Goal: Information Seeking & Learning: Learn about a topic

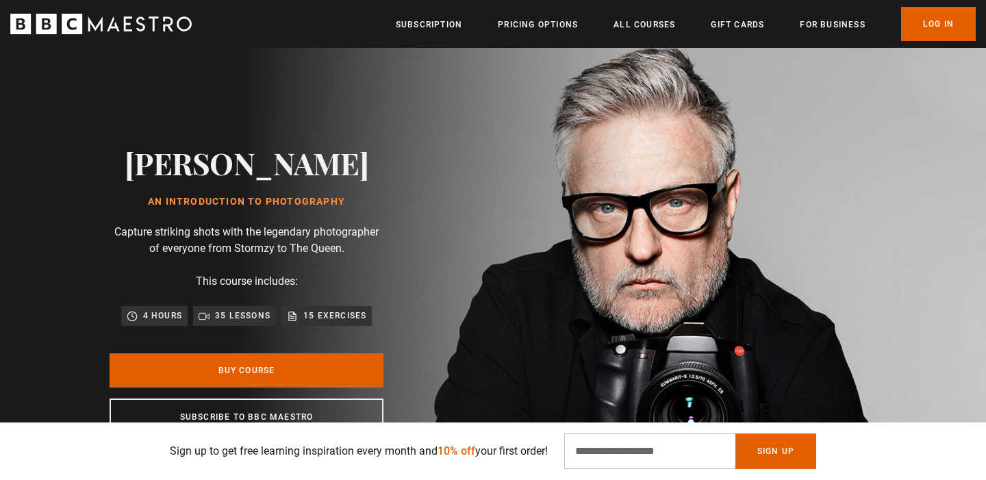
scroll to position [16, 0]
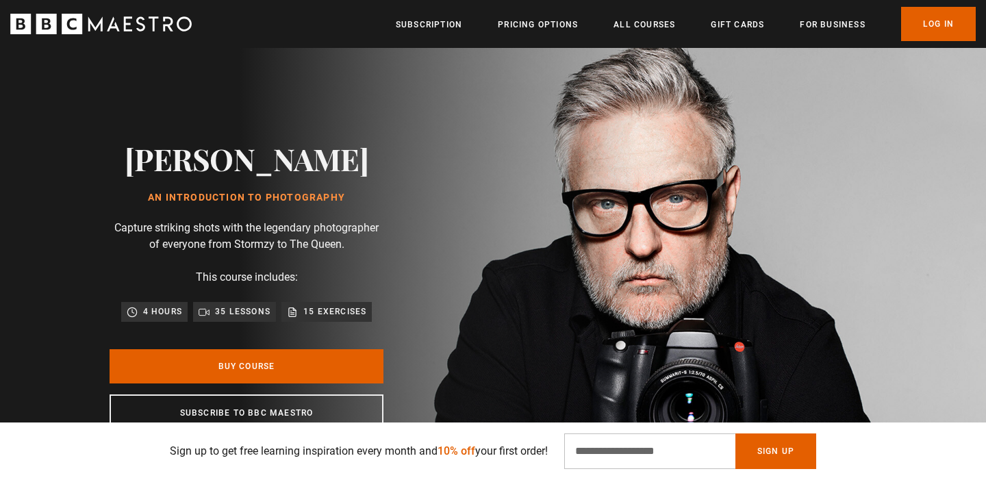
click at [637, 37] on ul "Subscription Pricing Options All Courses Gift Cards For business Already have a…" at bounding box center [686, 24] width 580 height 34
click at [637, 32] on link "All Courses" at bounding box center [645, 25] width 62 height 14
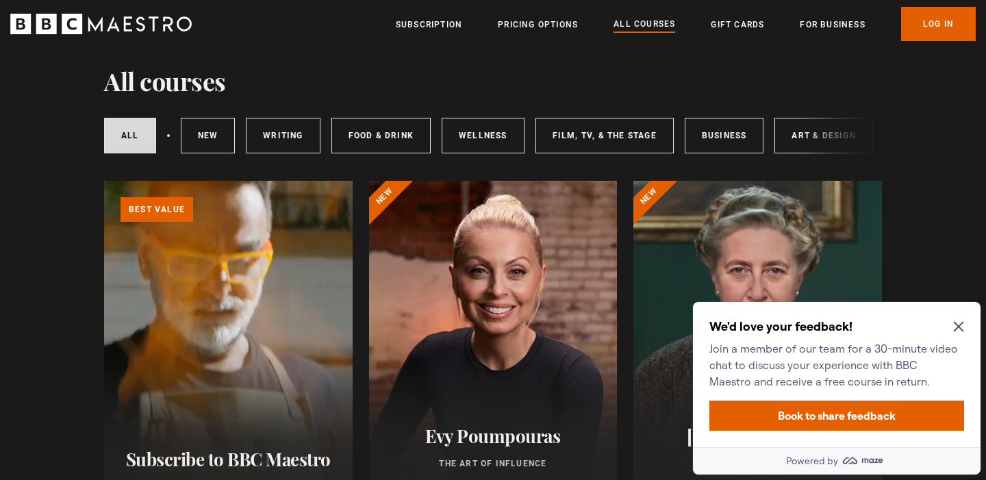
scroll to position [42, 0]
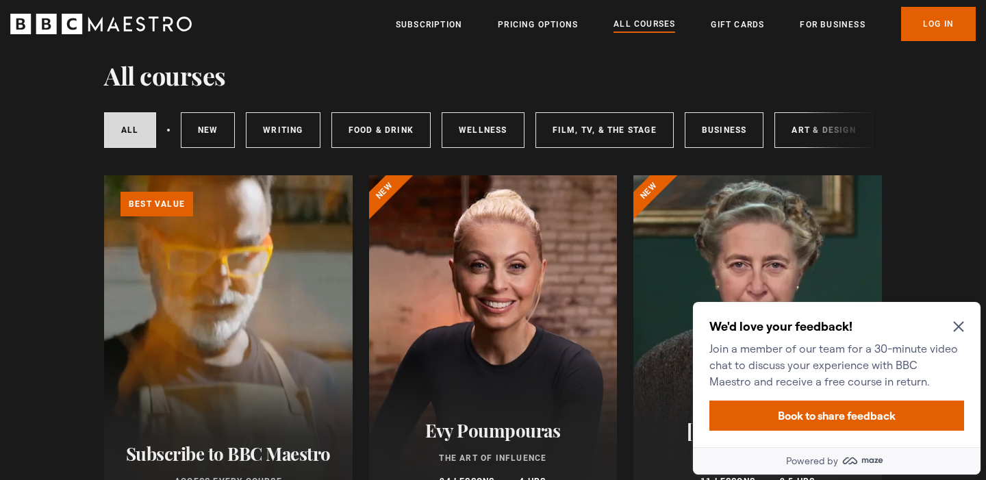
click at [958, 323] on icon "Close Maze Prompt" at bounding box center [959, 326] width 11 height 11
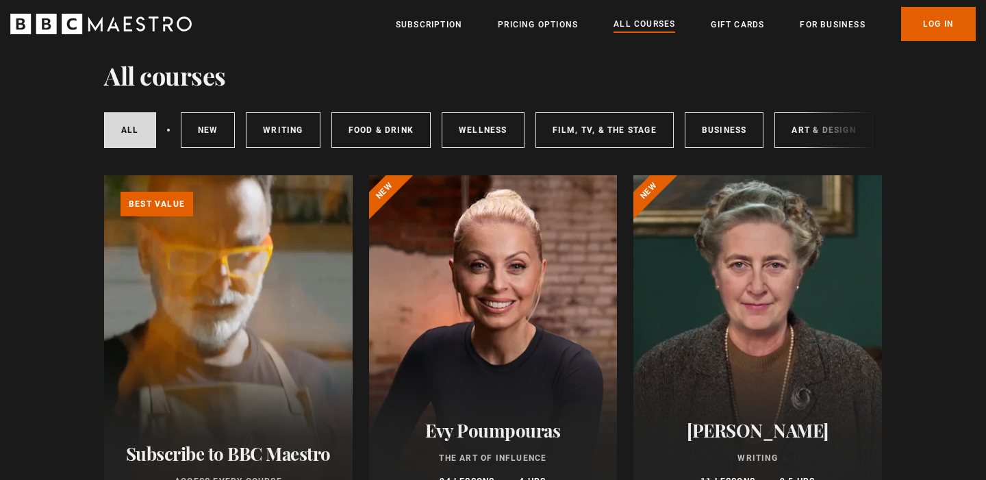
click at [823, 141] on div "All courses New courses Writing Food & Drink Wellness Film, TV, & The Stage Bus…" at bounding box center [493, 130] width 778 height 47
click at [818, 135] on div "All courses New courses Writing Food & Drink Wellness Film, TV, & The Stage Bus…" at bounding box center [493, 130] width 778 height 47
click at [806, 119] on div "All courses New courses Writing Food & Drink Wellness Film, TV, & The Stage Bus…" at bounding box center [493, 130] width 778 height 47
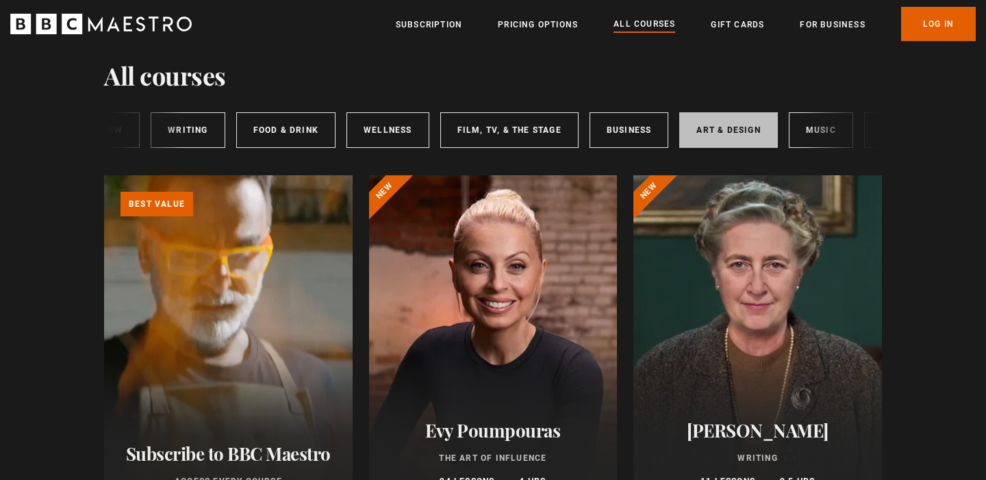
scroll to position [0, 204]
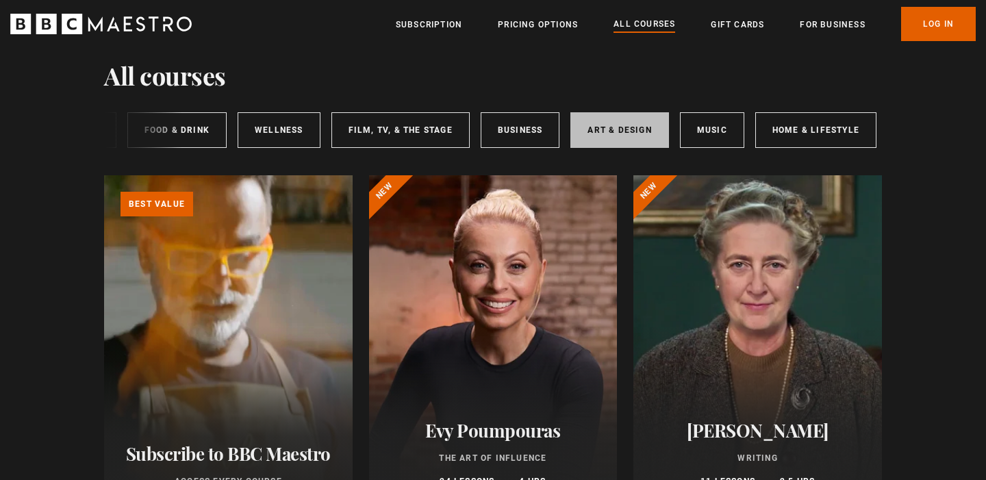
click at [627, 131] on link "Art & Design" at bounding box center [620, 130] width 98 height 36
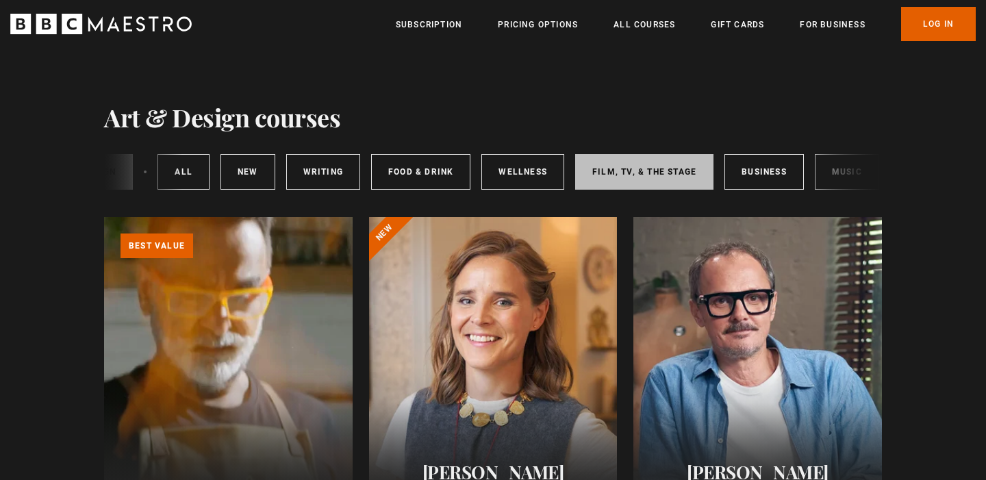
scroll to position [0, 204]
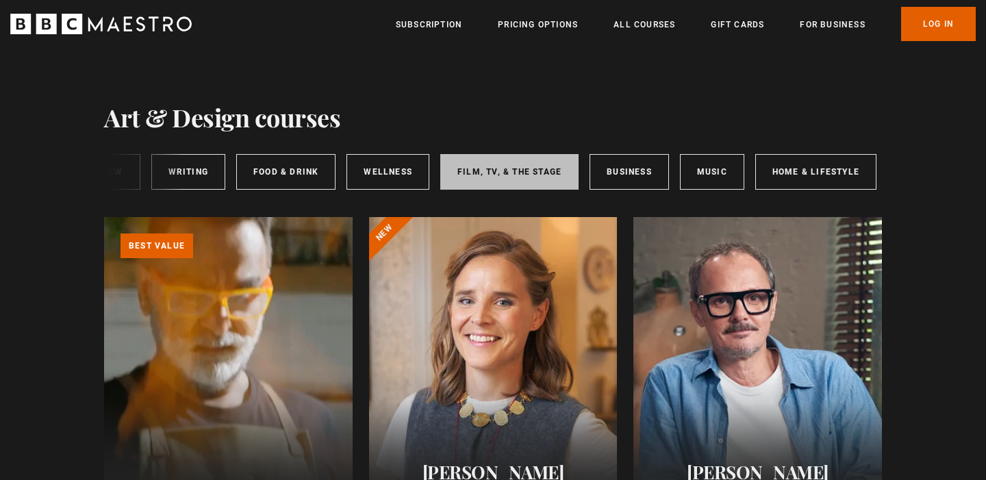
click at [512, 183] on link "Film, TV, & The Stage" at bounding box center [509, 172] width 138 height 36
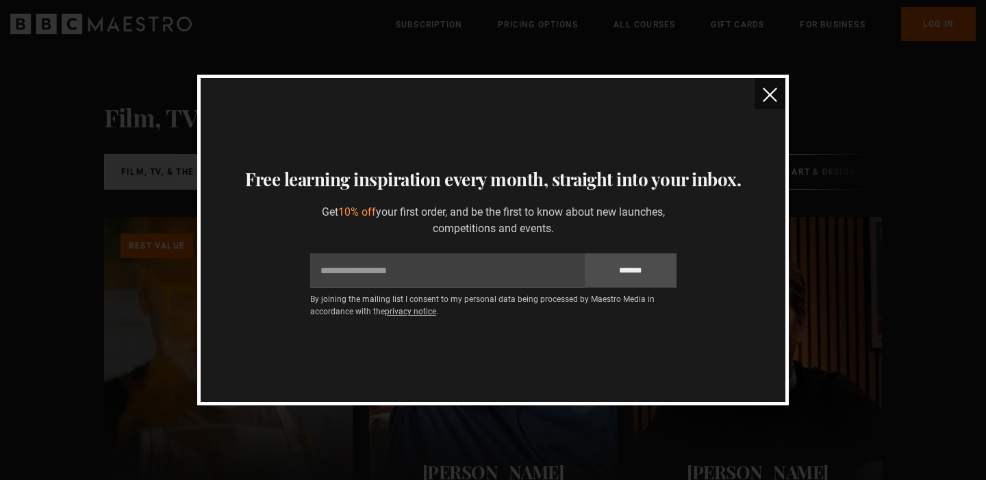
click at [775, 99] on img "close" at bounding box center [770, 95] width 14 height 14
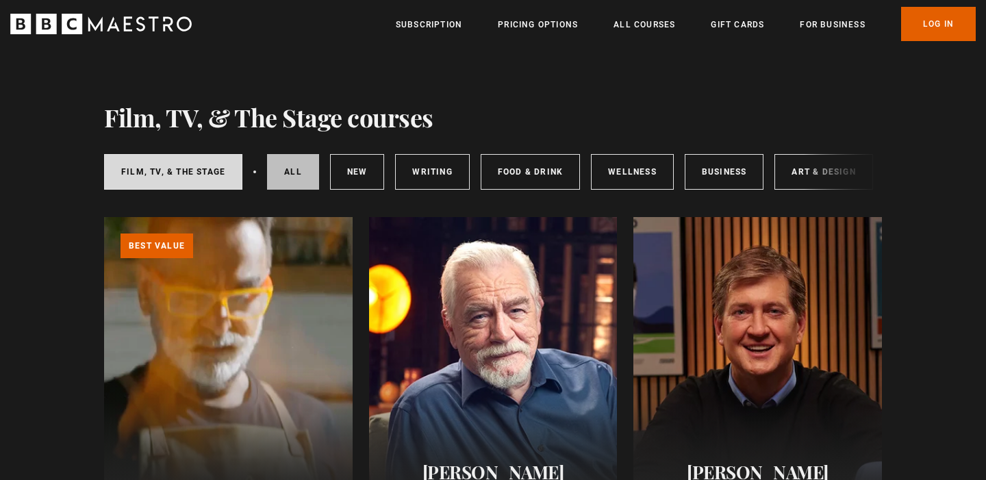
click at [292, 170] on link "All courses" at bounding box center [293, 172] width 52 height 36
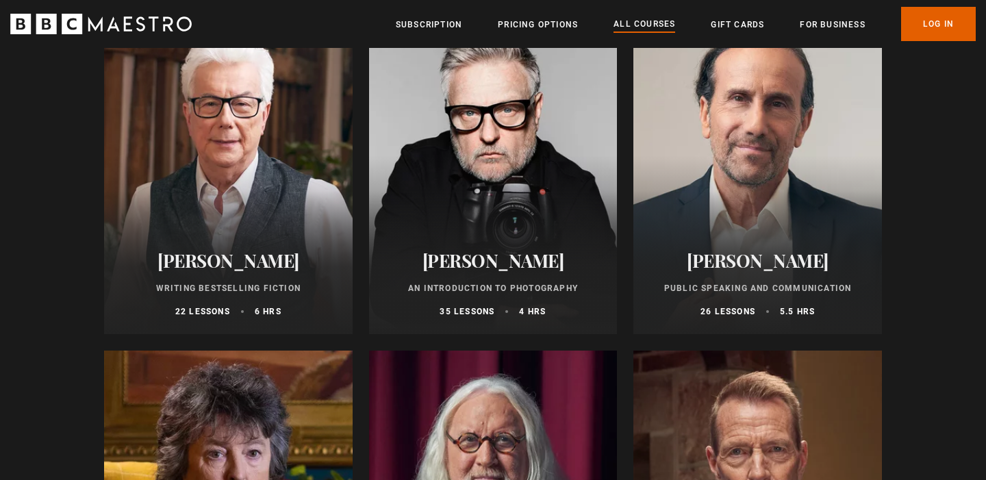
scroll to position [2978, 0]
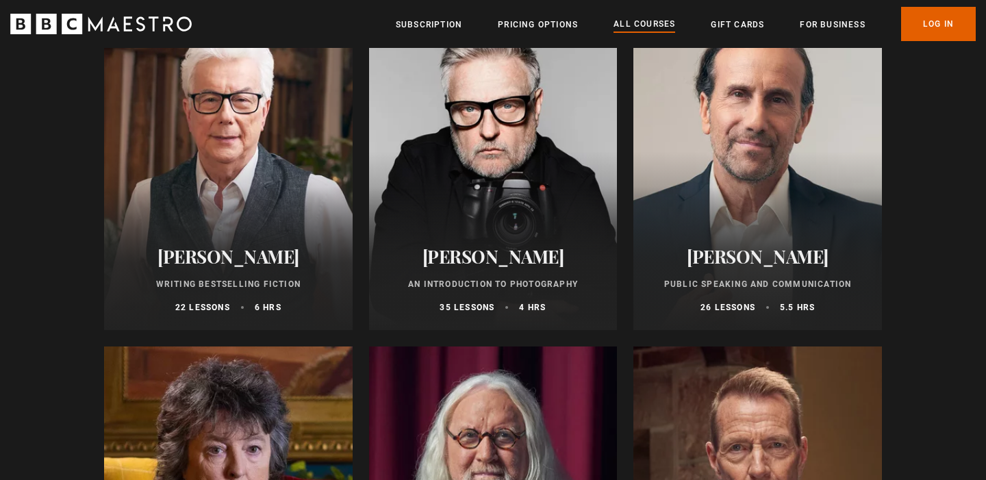
click at [503, 253] on h2 "[PERSON_NAME]" at bounding box center [494, 256] width 216 height 21
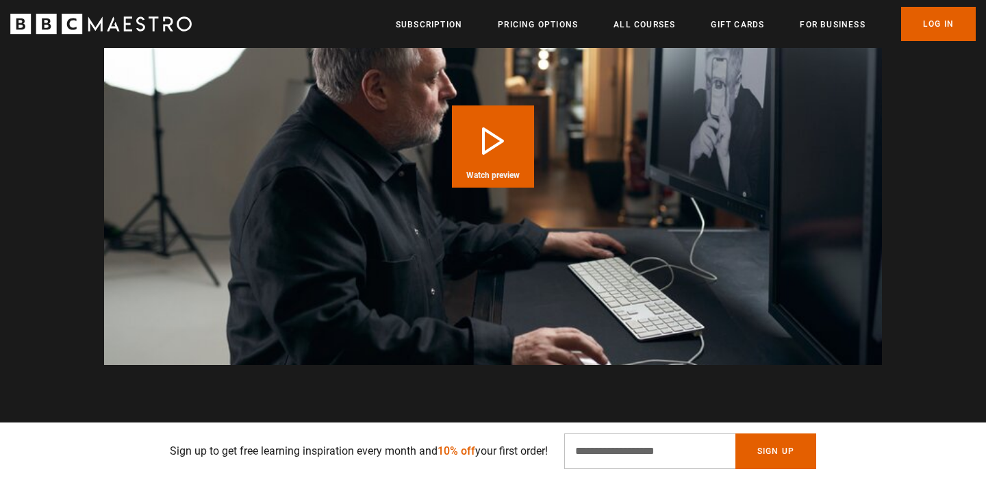
scroll to position [1397, 0]
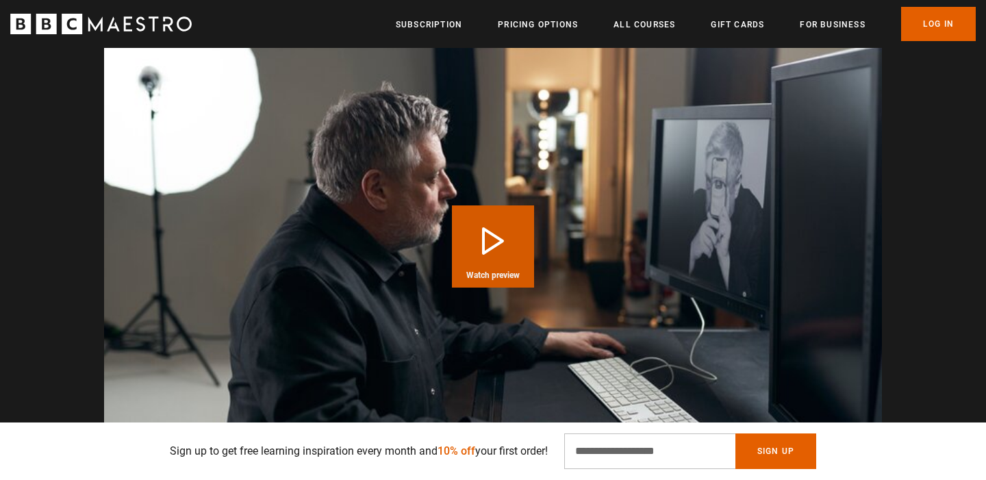
click at [489, 215] on button "Play Course overview for An Introduction to Photography with [PERSON_NAME] Watc…" at bounding box center [493, 247] width 82 height 82
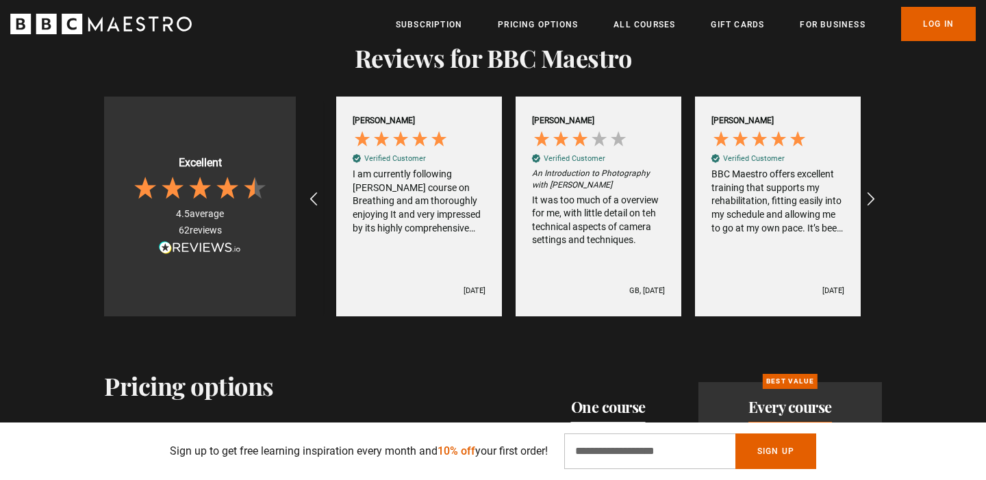
scroll to position [0, 2333]
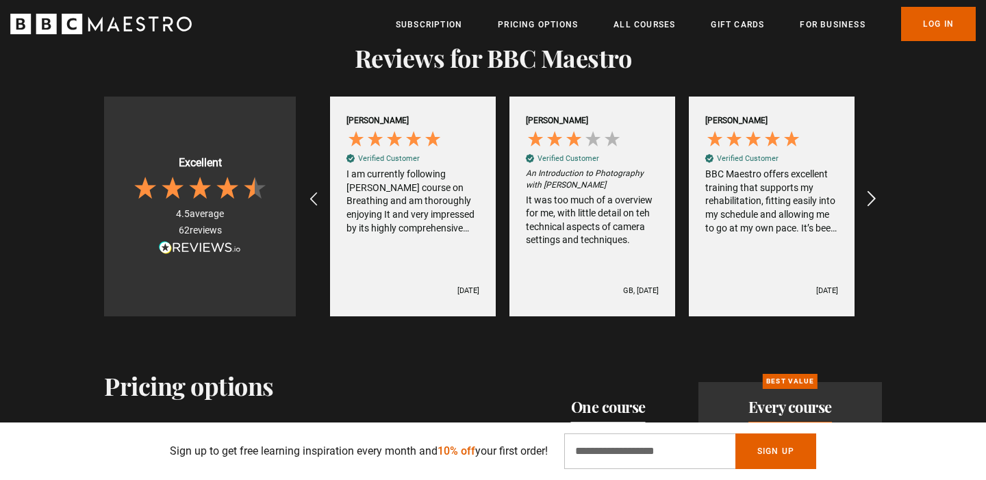
click at [875, 190] on icon "REVIEWS.io Carousel Scroll Right" at bounding box center [871, 199] width 19 height 19
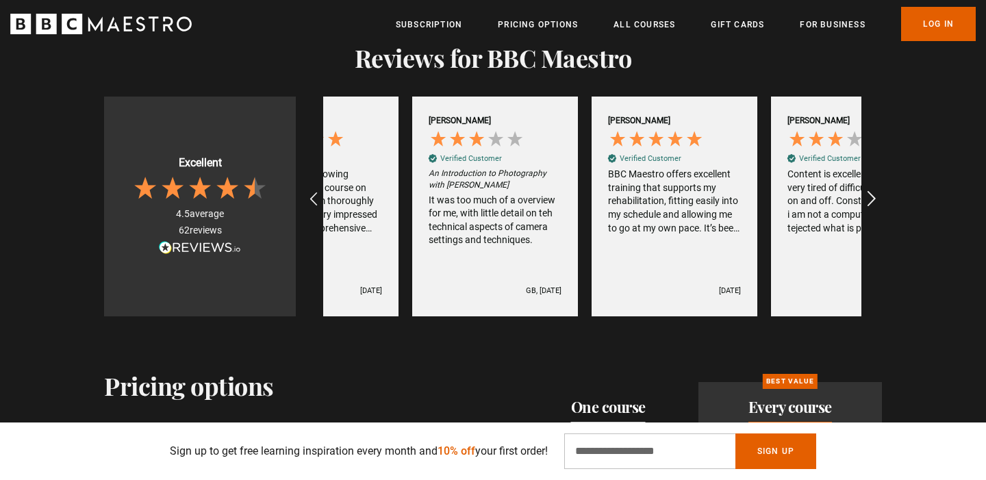
scroll to position [0, 2513]
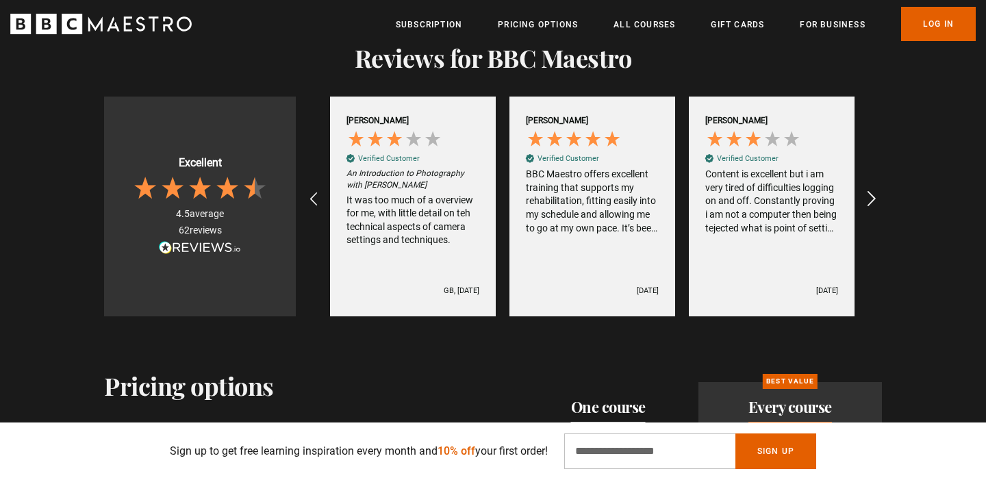
click at [874, 190] on icon "REVIEWS.io Carousel Scroll Right" at bounding box center [871, 199] width 19 height 19
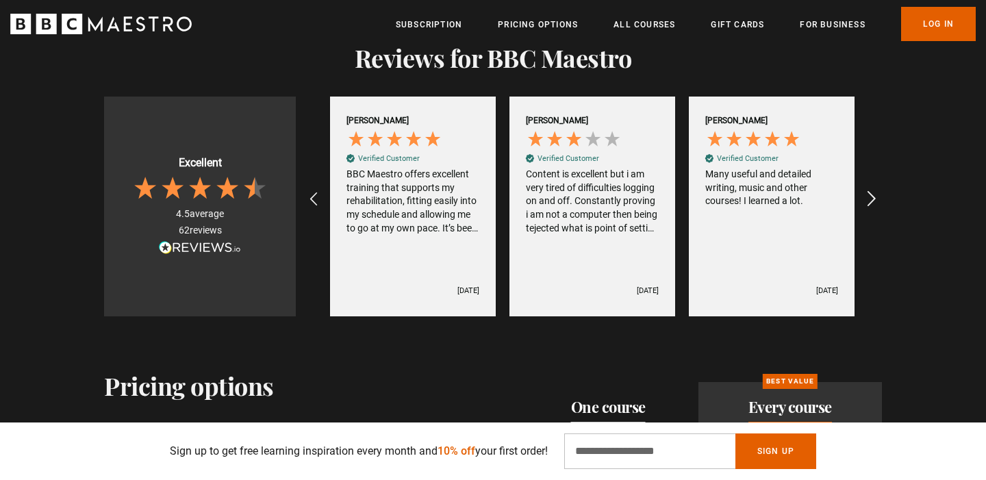
click at [874, 190] on icon "REVIEWS.io Carousel Scroll Right" at bounding box center [871, 199] width 19 height 19
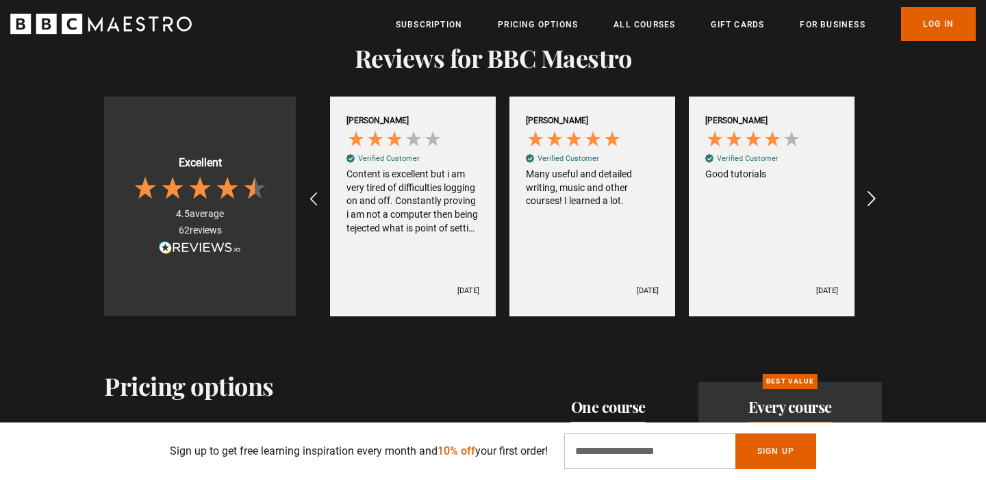
click at [874, 190] on icon "REVIEWS.io Carousel Scroll Right" at bounding box center [871, 199] width 19 height 19
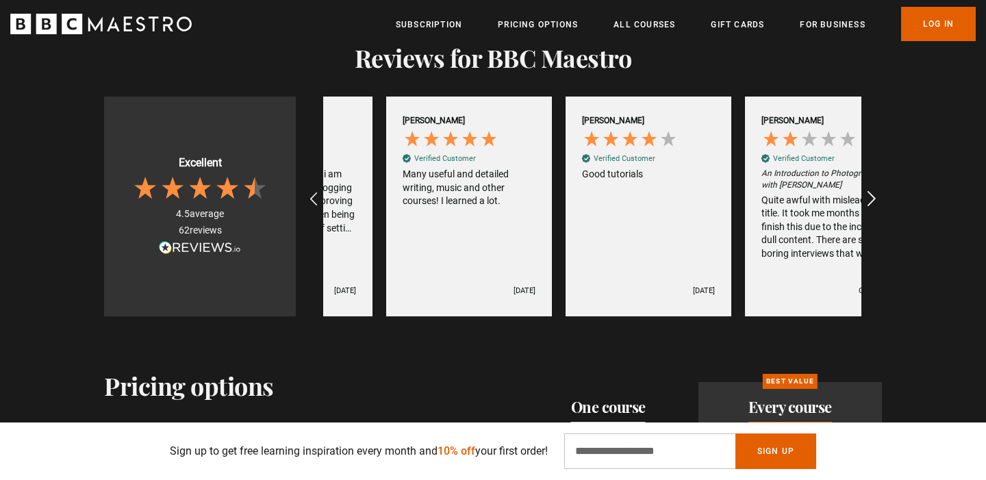
scroll to position [0, 3051]
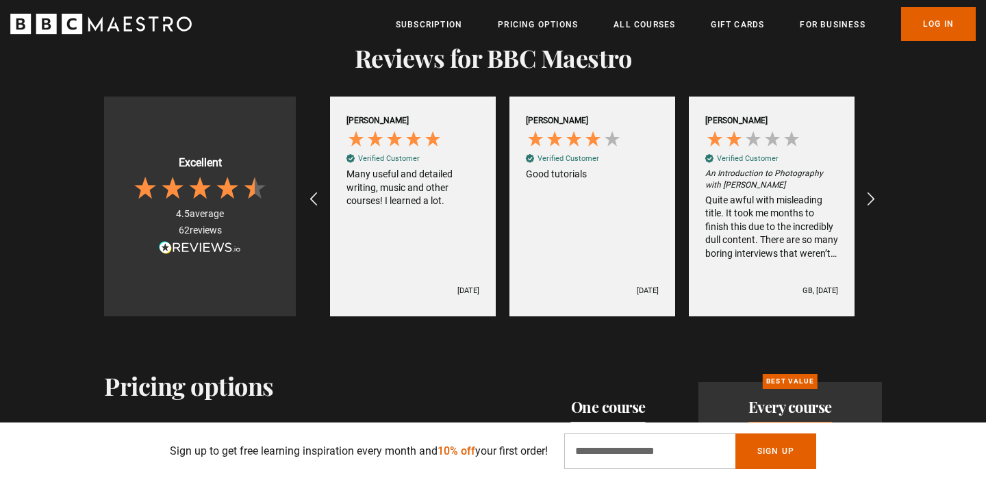
click at [809, 227] on div "Quite awful with misleading title. It took me months to finish this due to the …" at bounding box center [772, 227] width 133 height 67
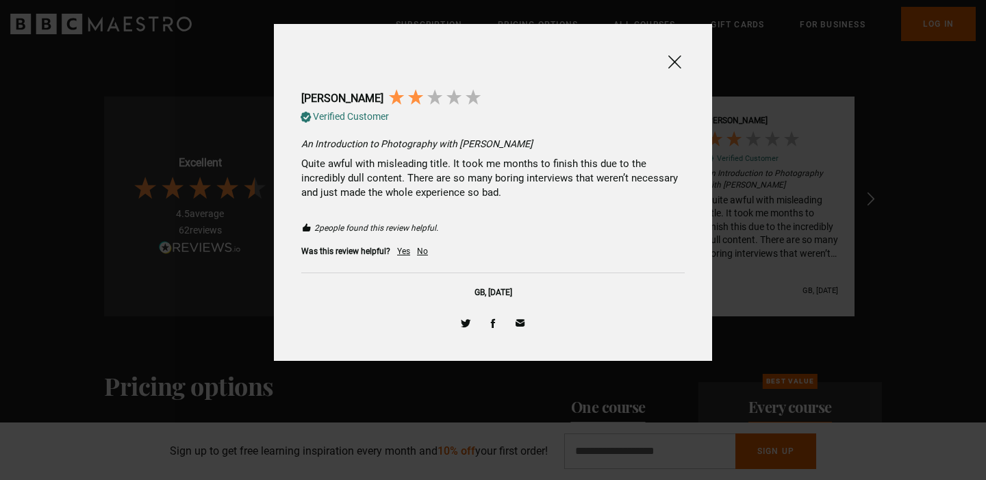
click at [680, 64] on span at bounding box center [675, 61] width 16 height 17
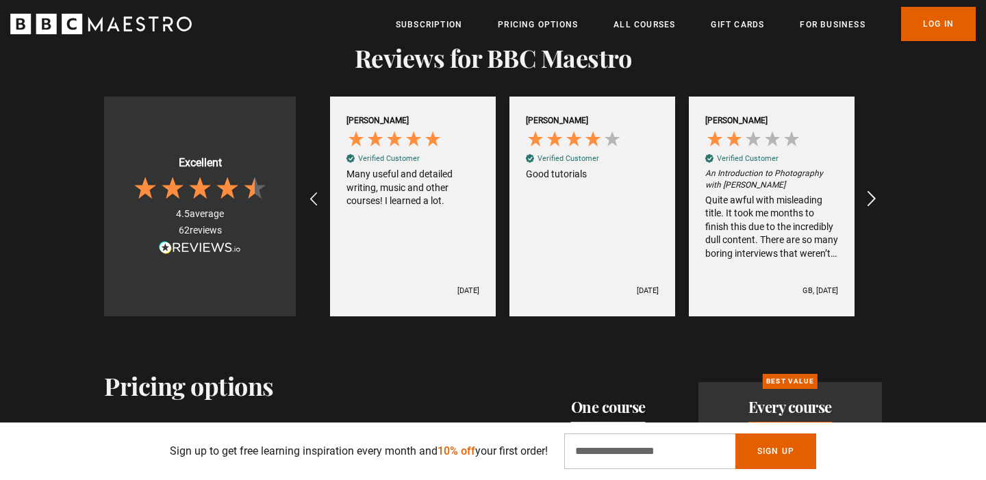
click at [869, 190] on icon "REVIEWS.io Carousel Scroll Right" at bounding box center [871, 199] width 19 height 19
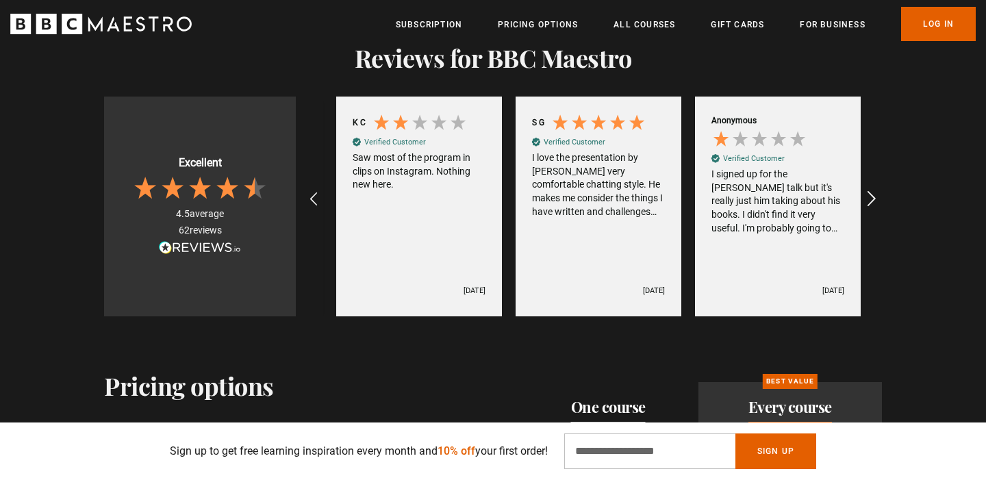
scroll to position [0, 179]
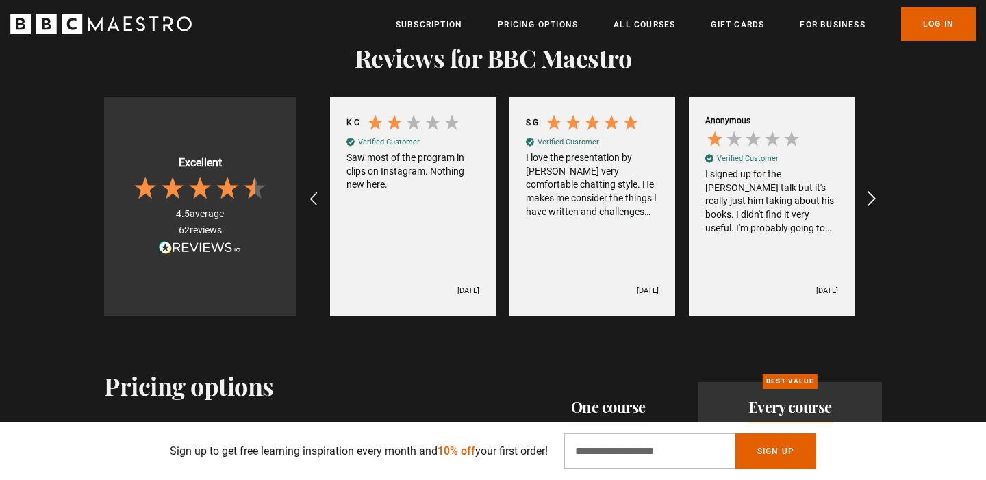
click at [869, 190] on icon "REVIEWS.io Carousel Scroll Right" at bounding box center [871, 199] width 19 height 19
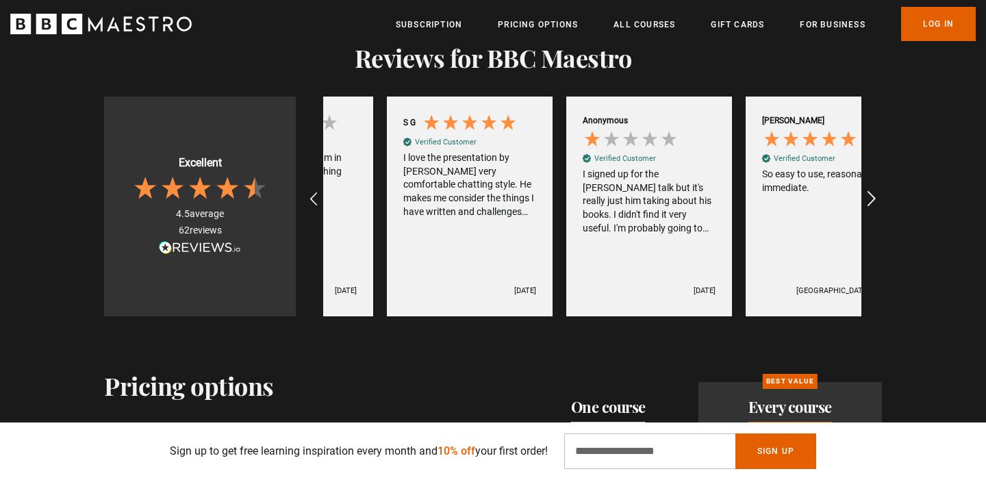
scroll to position [0, 359]
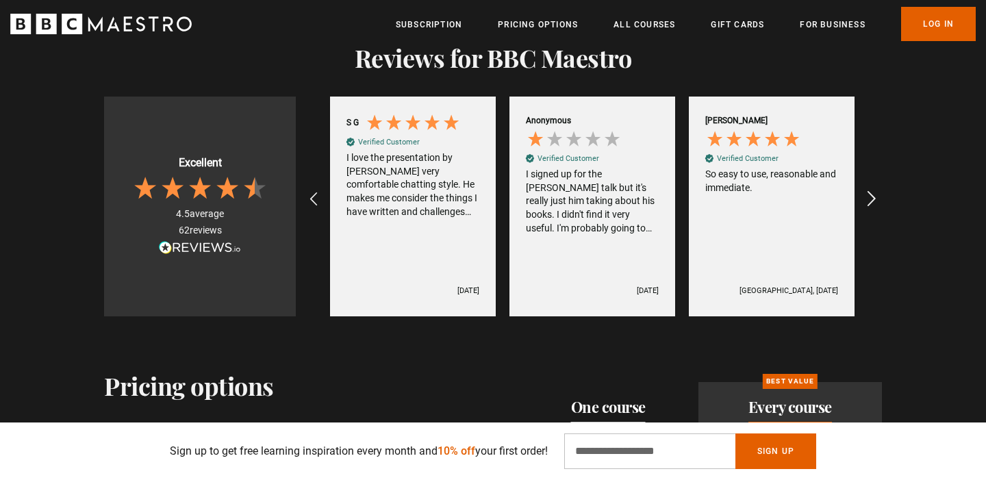
click at [869, 190] on icon "REVIEWS.io Carousel Scroll Right" at bounding box center [871, 199] width 19 height 19
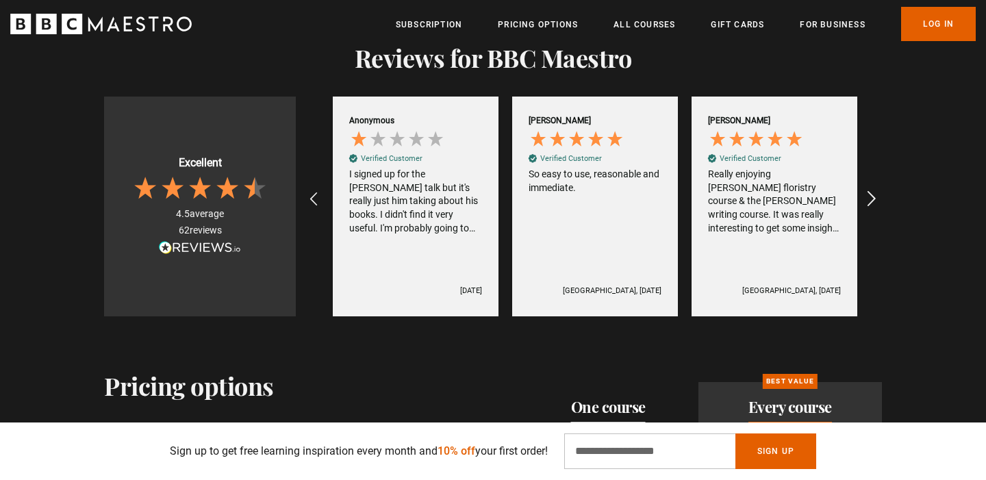
scroll to position [0, 538]
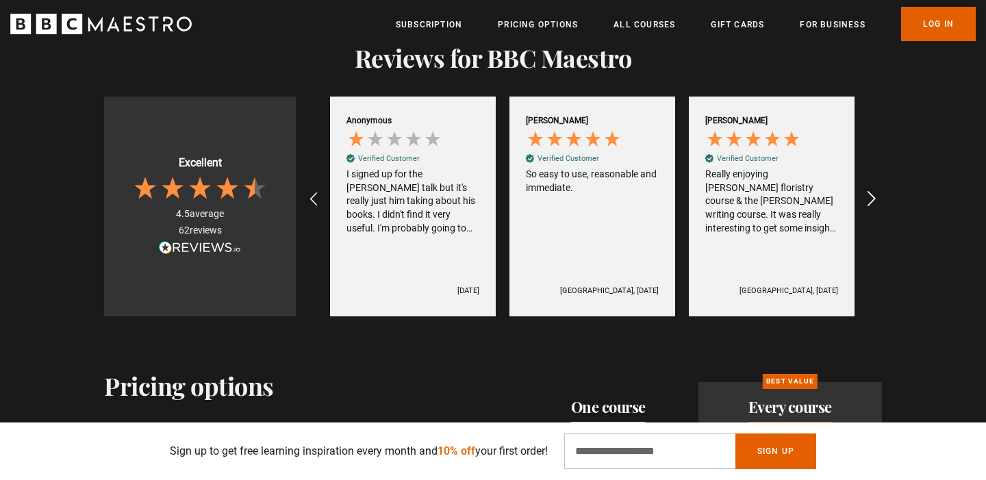
click at [869, 190] on icon "REVIEWS.io Carousel Scroll Right" at bounding box center [871, 199] width 19 height 19
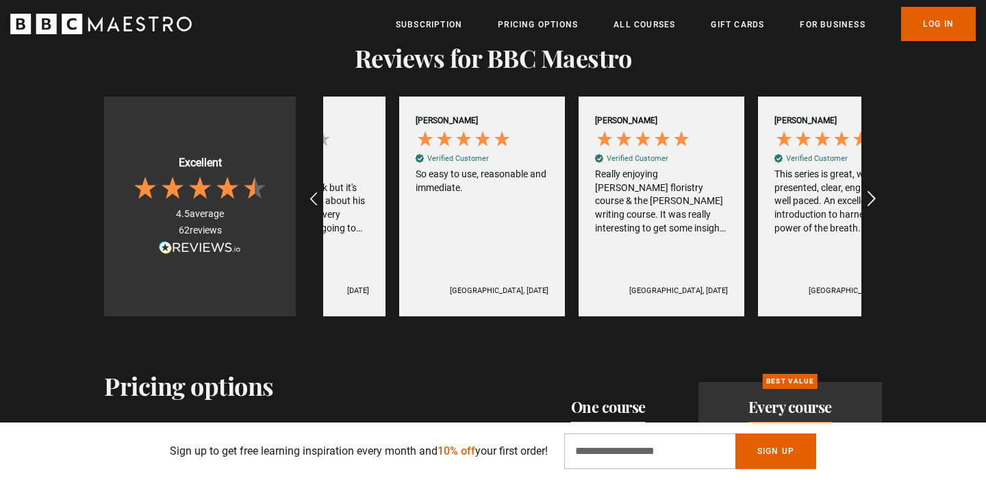
scroll to position [0, 718]
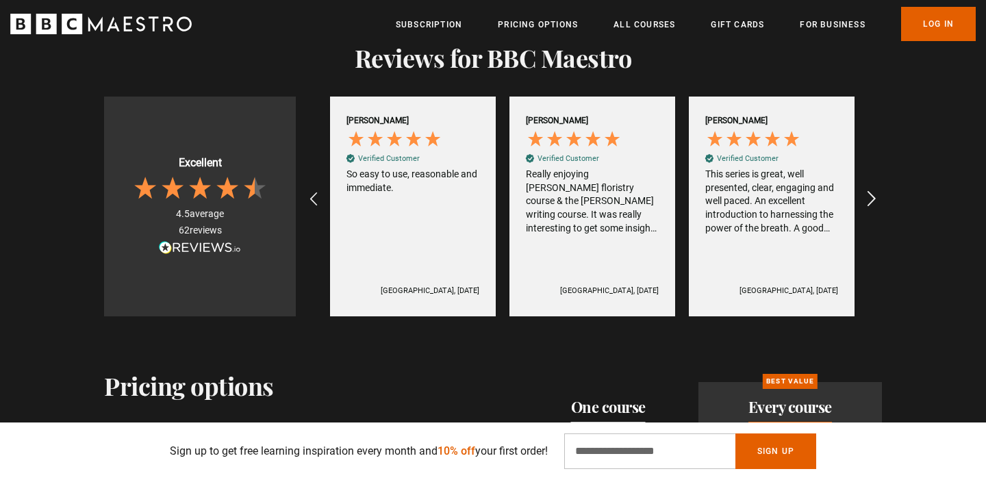
click at [869, 190] on icon "REVIEWS.io Carousel Scroll Right" at bounding box center [871, 199] width 19 height 19
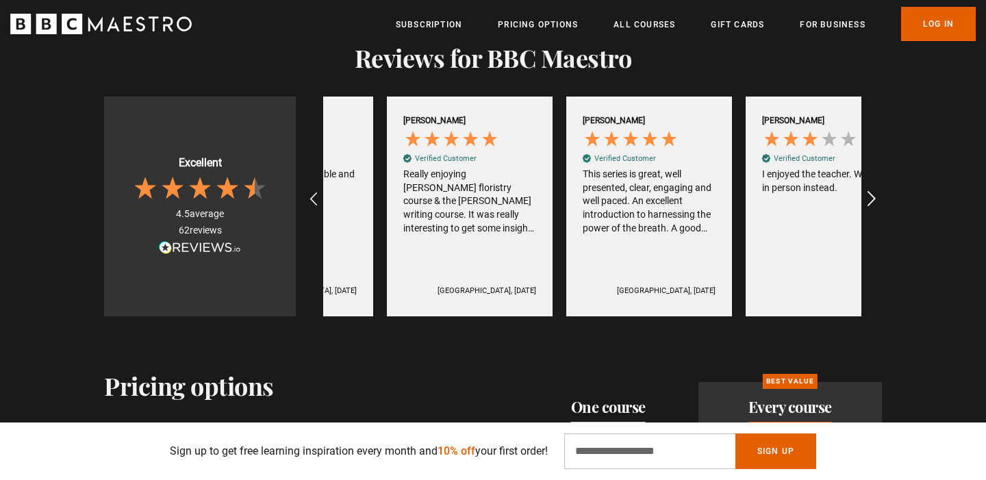
scroll to position [0, 897]
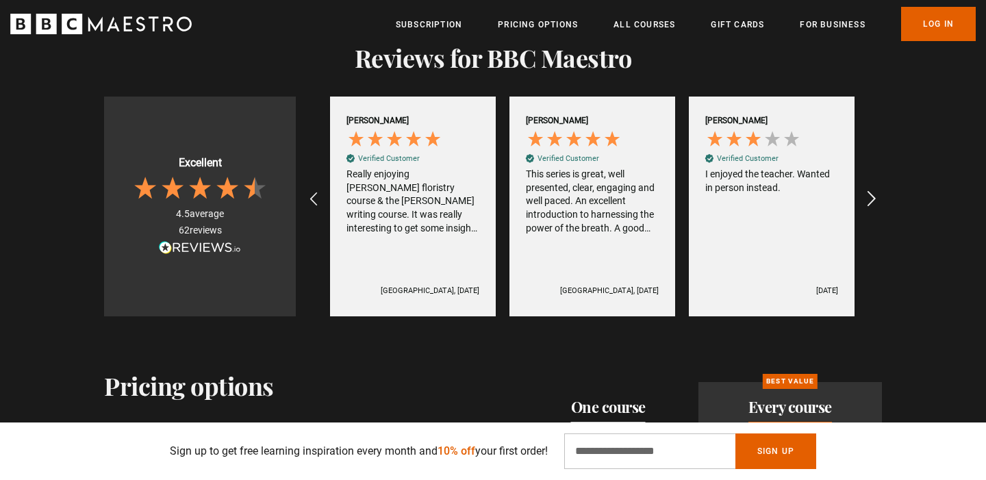
click at [869, 190] on icon "REVIEWS.io Carousel Scroll Right" at bounding box center [871, 199] width 19 height 19
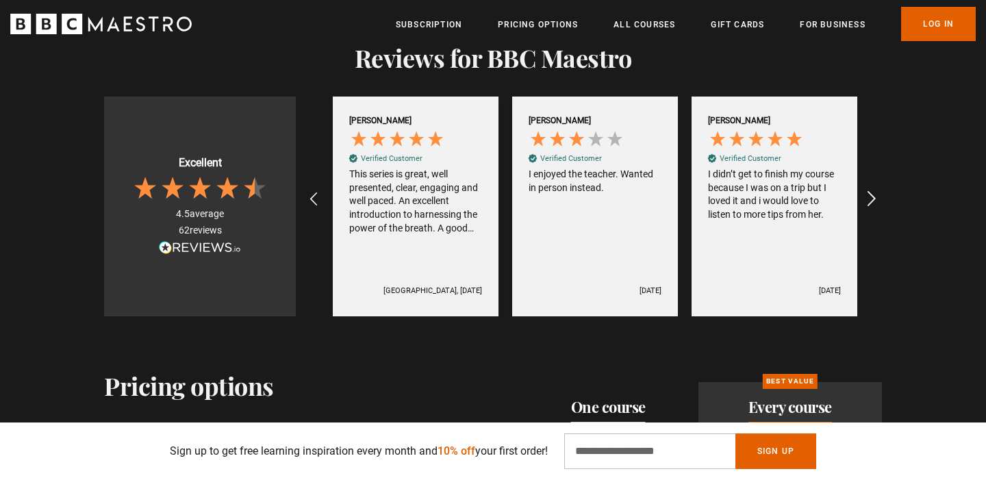
scroll to position [0, 1077]
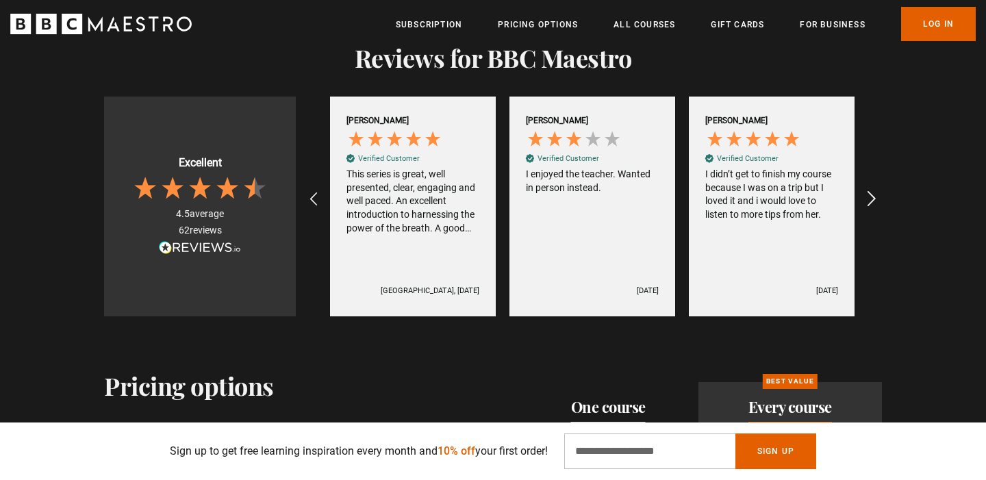
click at [869, 190] on icon "REVIEWS.io Carousel Scroll Right" at bounding box center [871, 199] width 19 height 19
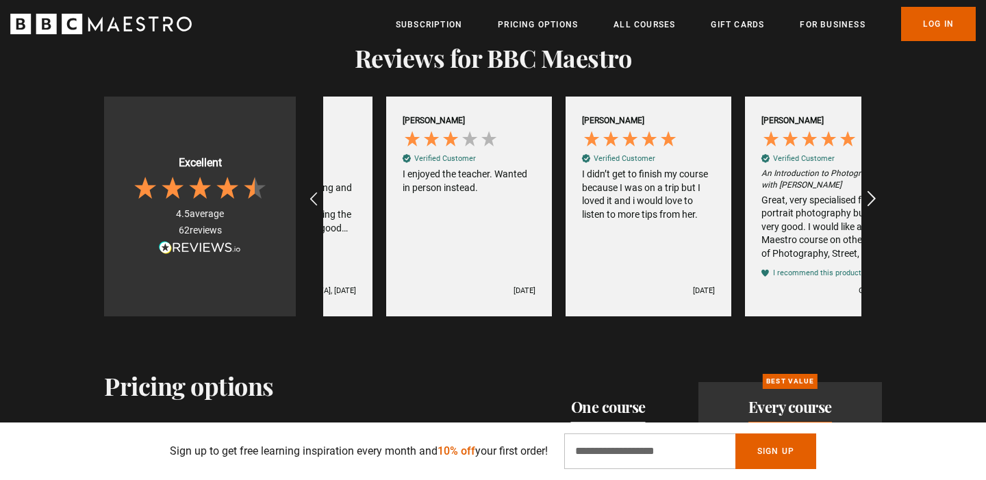
scroll to position [0, 1256]
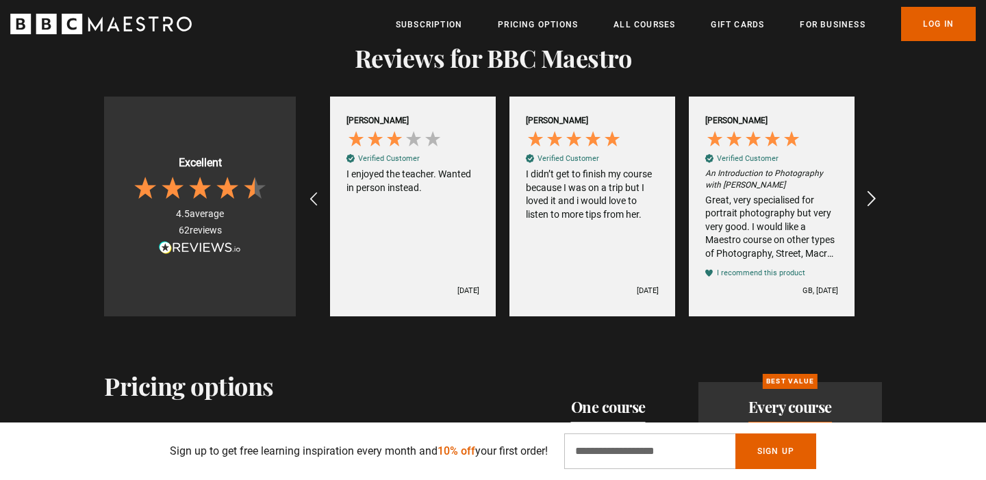
click at [869, 190] on icon "REVIEWS.io Carousel Scroll Right" at bounding box center [871, 199] width 19 height 19
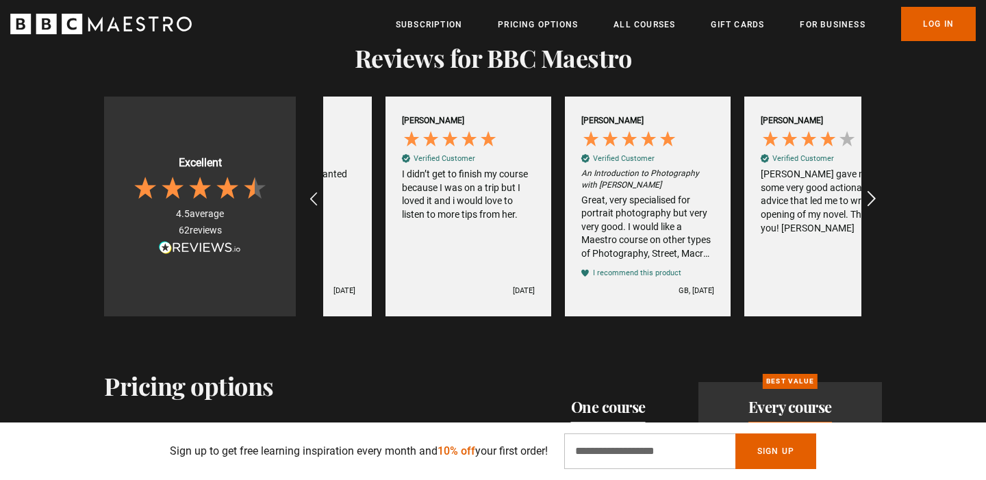
scroll to position [0, 1436]
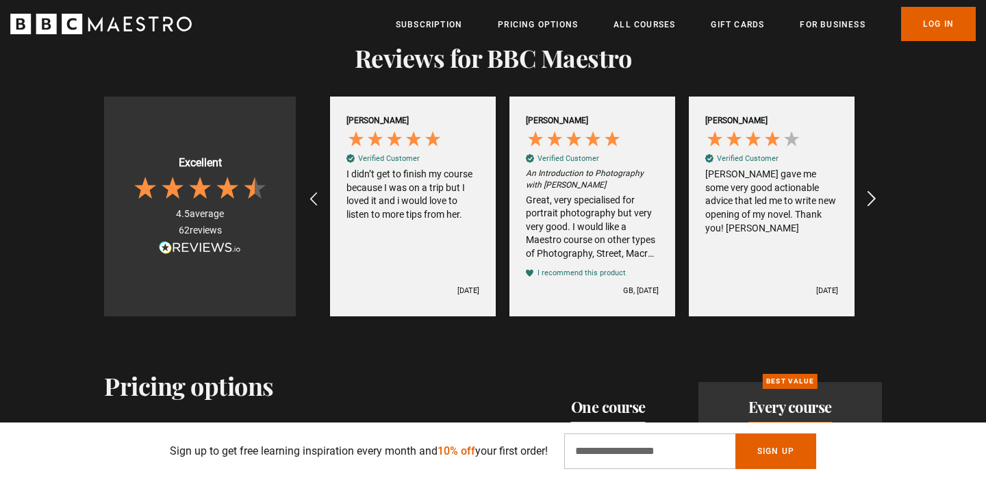
click at [866, 190] on icon "REVIEWS.io Carousel Scroll Right" at bounding box center [871, 199] width 19 height 19
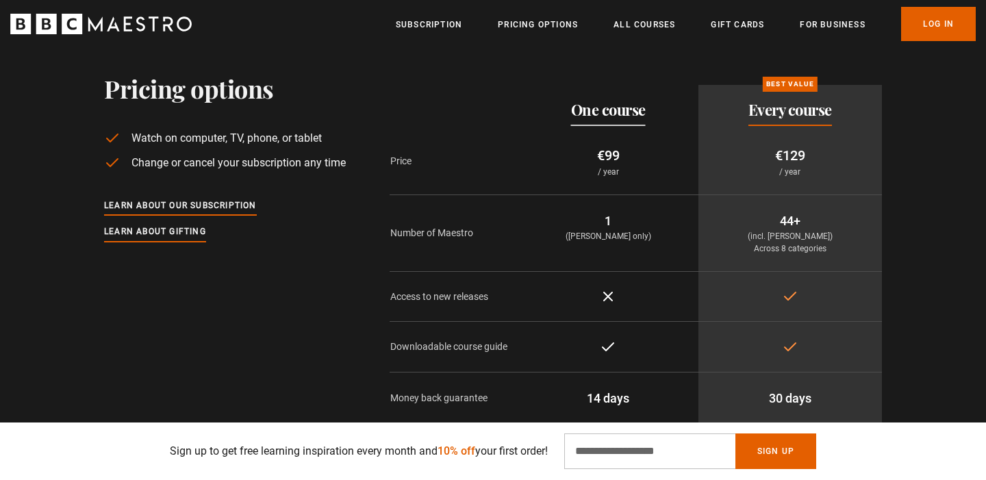
scroll to position [0, 1795]
